Goal: Check status

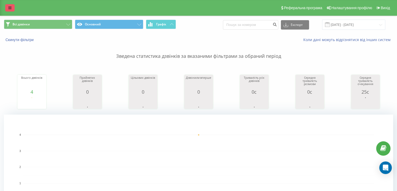
click at [8, 6] on link at bounding box center [9, 7] width 9 height 7
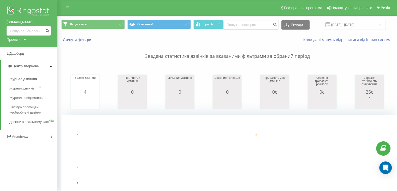
click at [95, 59] on p "Зведена статистика дзвінків за вказаними фільтрами за обраний період" at bounding box center [227, 50] width 332 height 17
click at [93, 59] on p "Зведена статистика дзвінків за вказаними фільтрами за обраний період" at bounding box center [227, 50] width 332 height 17
click at [81, 54] on p "Зведена статистика дзвінків за вказаними фільтрами за обраний період" at bounding box center [227, 50] width 332 height 17
click at [91, 61] on div "Зведена статистика дзвінків за вказаними фільтрами за обраний період Всього дзв…" at bounding box center [227, 130] width 332 height 177
click at [35, 78] on span "Журнал дзвінків" at bounding box center [23, 78] width 28 height 5
